Goal: Navigation & Orientation: Go to known website

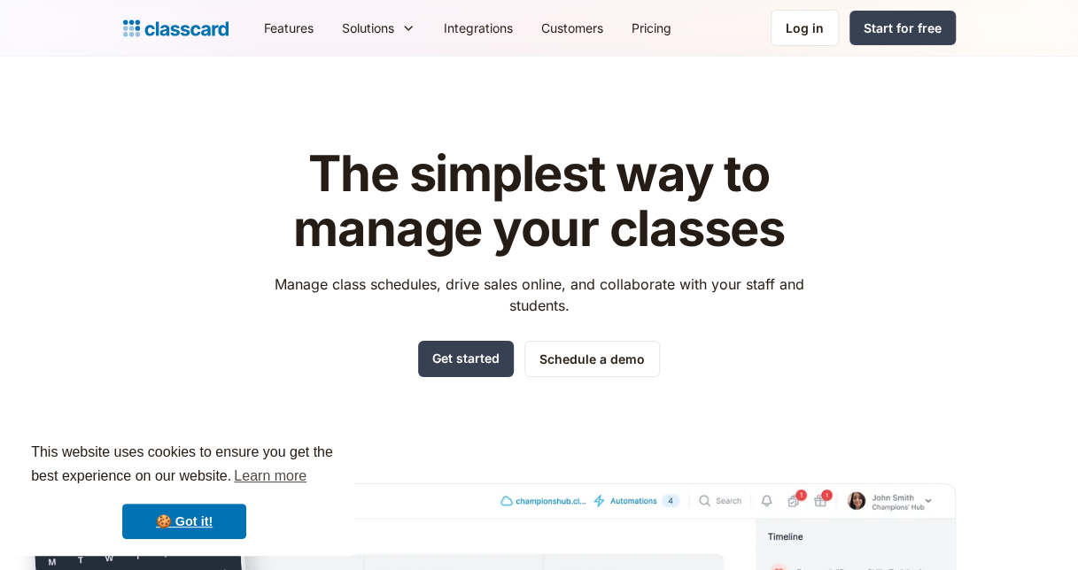
click at [806, 46] on nav "Features Resources Blog The latest industry news, updates and info. Customer st…" at bounding box center [603, 28] width 706 height 40
click at [808, 27] on div "Log in" at bounding box center [804, 28] width 38 height 19
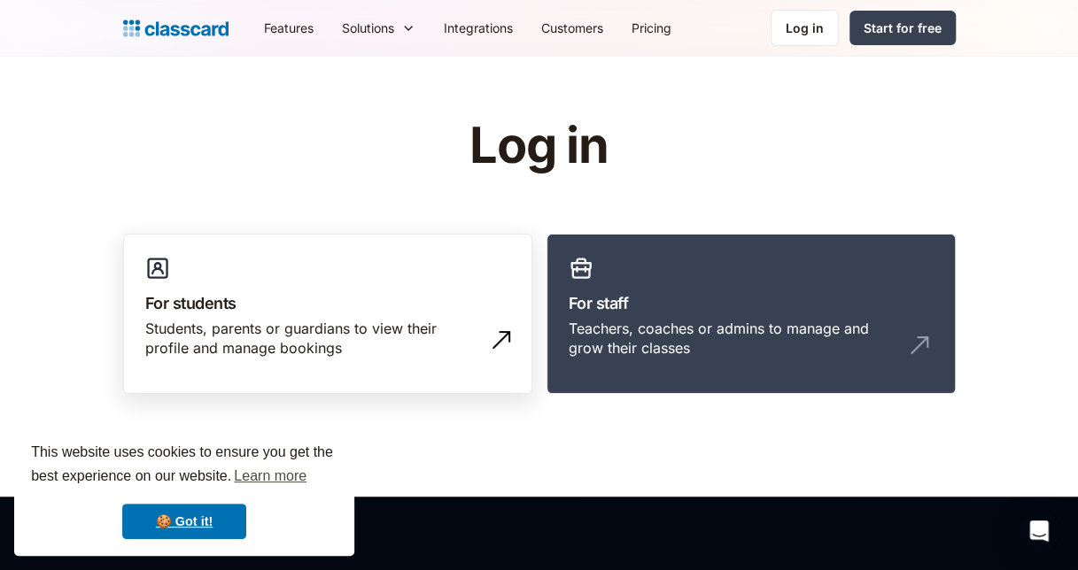
click at [397, 317] on link "For students Students, parents or guardians to view their profile and manage bo…" at bounding box center [327, 314] width 409 height 161
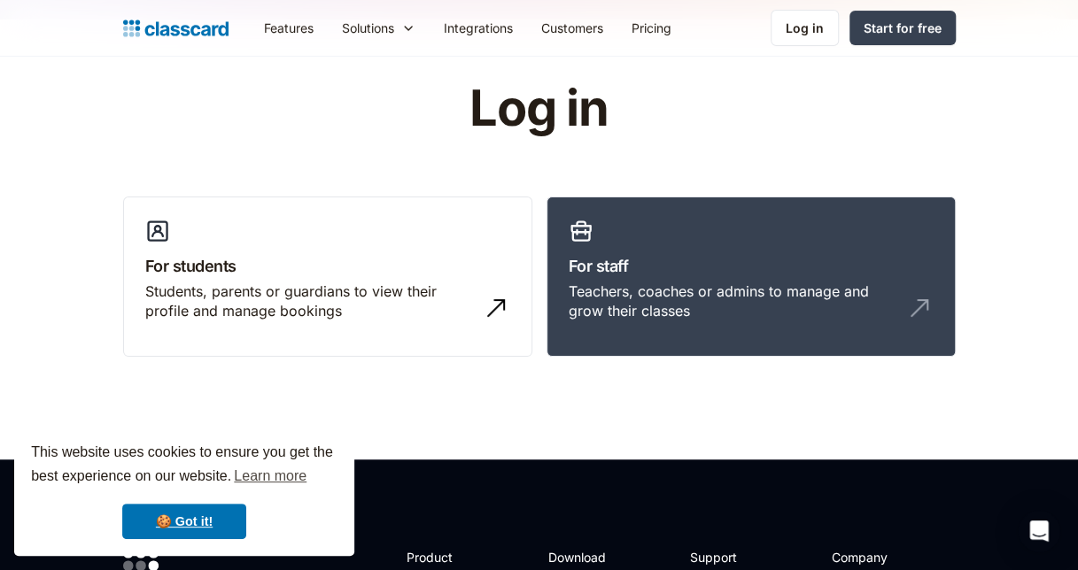
scroll to position [7, 0]
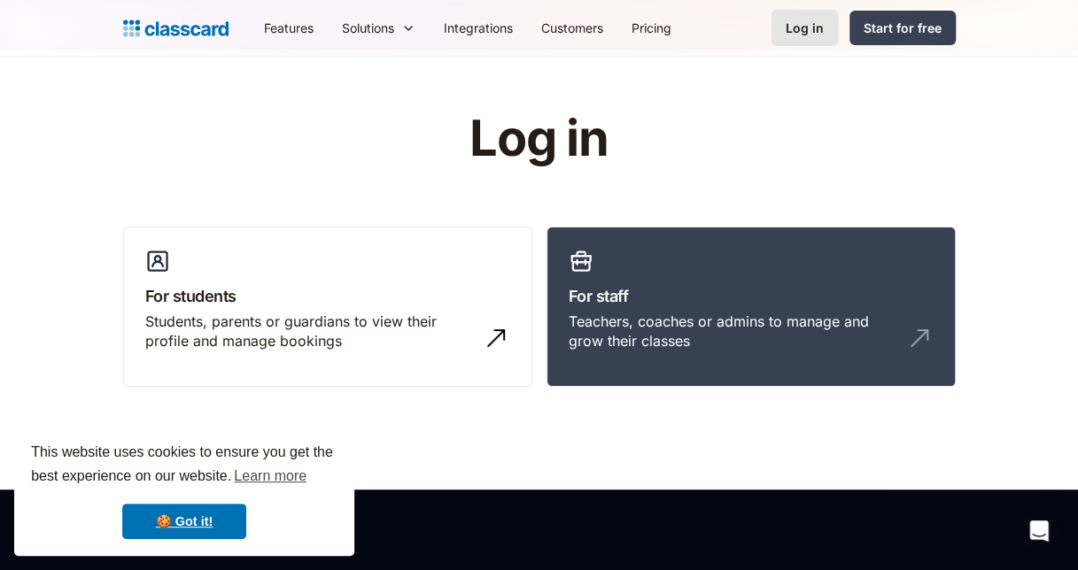
click at [814, 28] on div "Log in" at bounding box center [804, 28] width 38 height 19
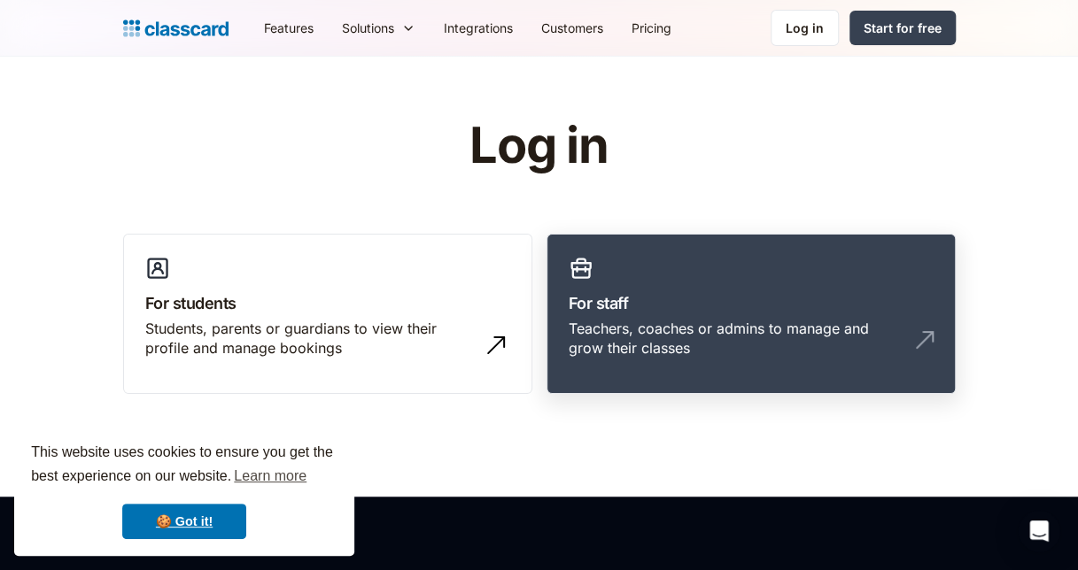
click at [728, 300] on h3 "For staff" at bounding box center [750, 303] width 365 height 24
